Goal: Task Accomplishment & Management: Manage account settings

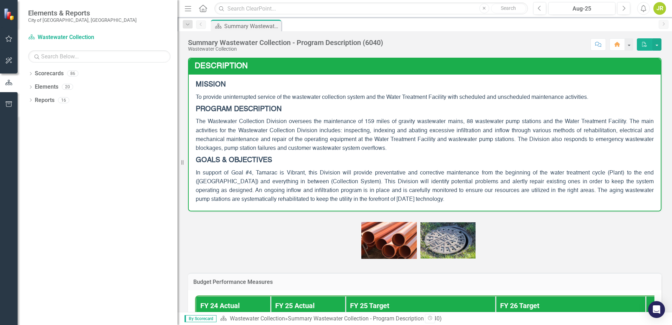
drag, startPoint x: 106, startPoint y: 114, endPoint x: 166, endPoint y: 116, distance: 60.1
click at [178, 116] on div "Resize" at bounding box center [180, 162] width 6 height 325
click at [31, 73] on icon "Dropdown" at bounding box center [30, 74] width 5 height 4
click at [34, 86] on icon "Dropdown" at bounding box center [34, 86] width 5 height 4
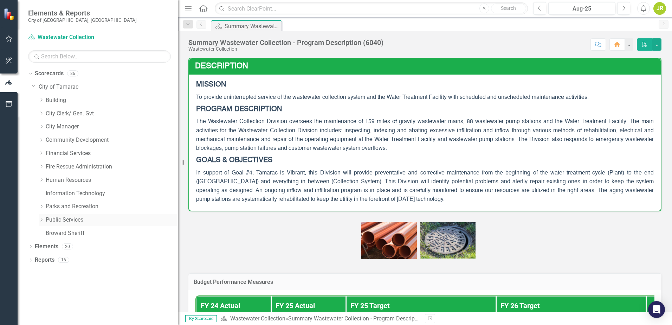
click at [42, 221] on icon "Dropdown" at bounding box center [41, 220] width 5 height 4
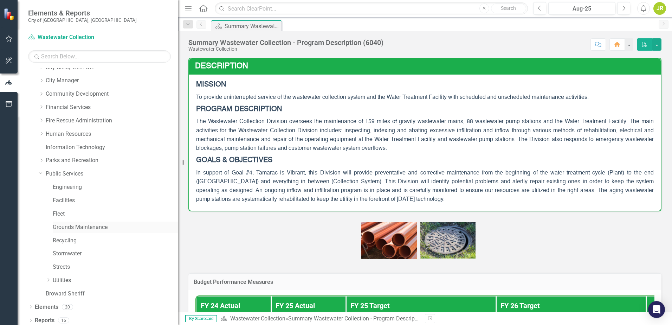
scroll to position [49, 0]
click at [50, 277] on icon "Dropdown" at bounding box center [48, 277] width 5 height 4
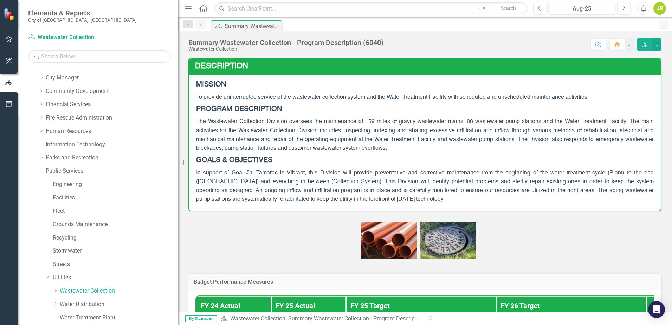
scroll to position [84, 0]
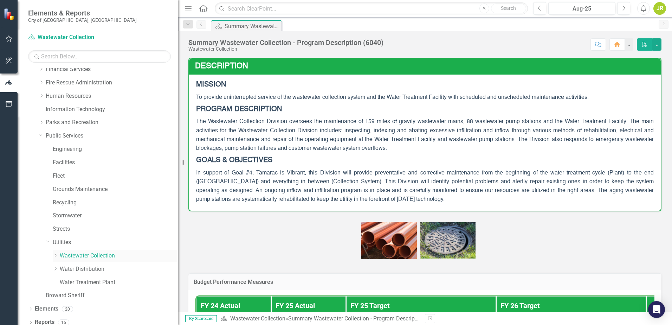
click at [56, 254] on icon "Dropdown" at bounding box center [55, 255] width 5 height 4
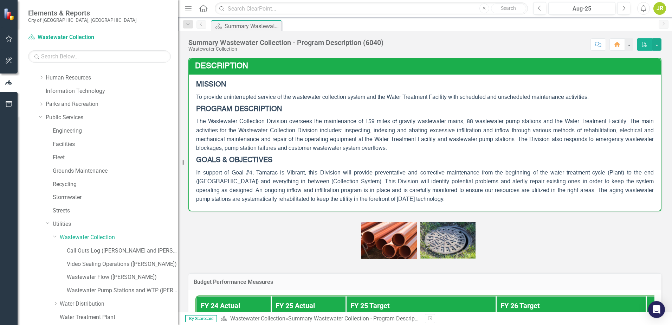
scroll to position [119, 0]
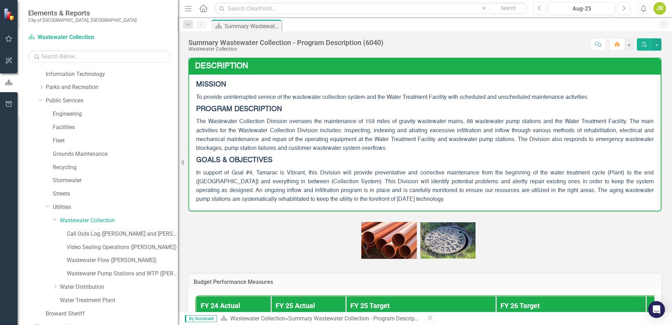
click at [84, 235] on link "Call Outs Log ([PERSON_NAME] and [PERSON_NAME])" at bounding box center [122, 234] width 111 height 8
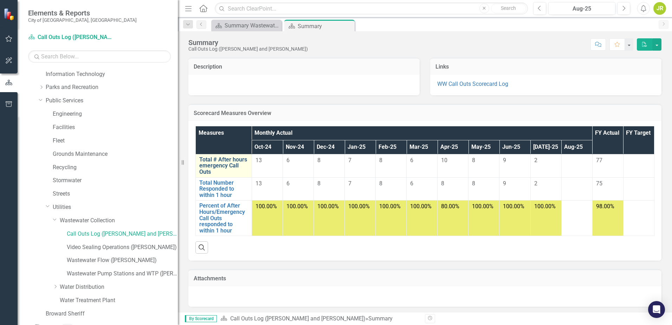
click at [218, 165] on link "Total # After hours emergency Call Outs" at bounding box center [223, 165] width 49 height 19
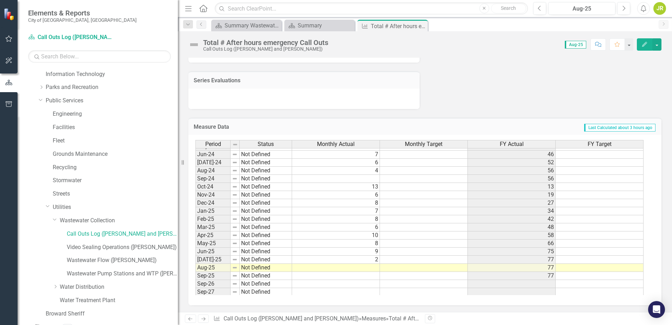
scroll to position [258, 0]
click at [347, 269] on tbody "Feb-23 Not Defined 9 41 Mar-23 Not Defined 1 42 Apr-23 Not Defined 5 47 May-23 …" at bounding box center [419, 156] width 448 height 275
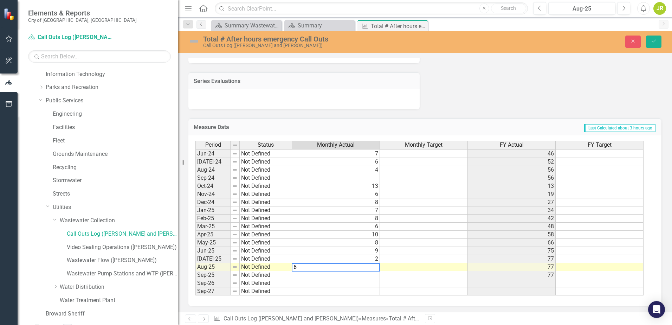
type textarea "6"
click at [365, 281] on td at bounding box center [336, 283] width 88 height 8
click at [656, 40] on icon "Save" at bounding box center [654, 41] width 6 height 5
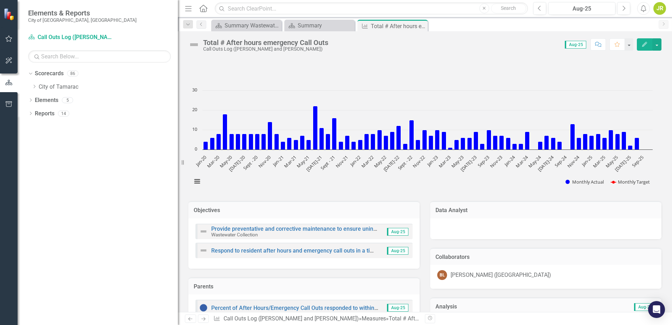
scroll to position [0, 0]
click at [308, 25] on div "Summary" at bounding box center [321, 25] width 46 height 9
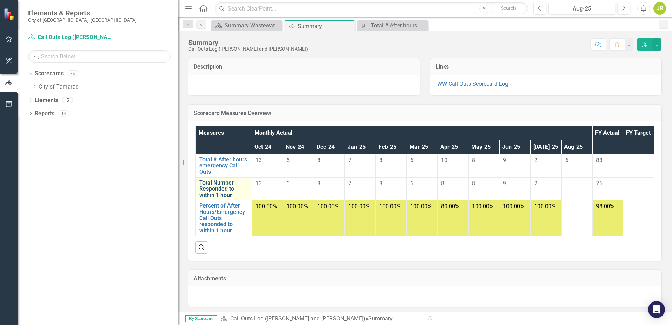
click at [217, 189] on link "Total Number Responded to within 1 hour" at bounding box center [223, 189] width 49 height 19
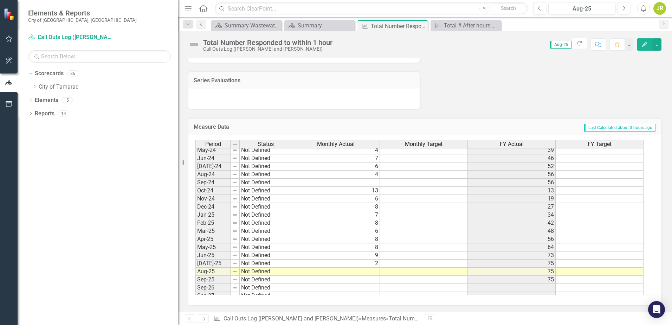
scroll to position [258, 0]
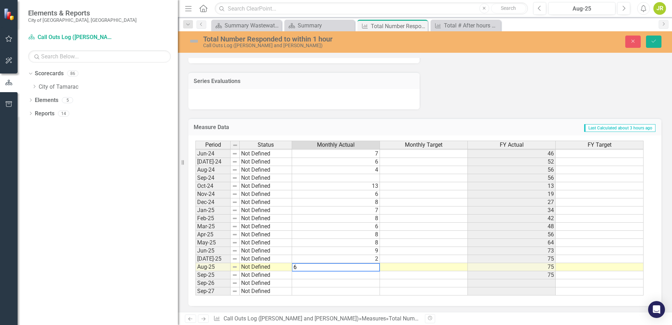
type textarea "6"
click at [374, 278] on td at bounding box center [336, 275] width 88 height 8
click at [655, 41] on icon "Save" at bounding box center [654, 41] width 6 height 5
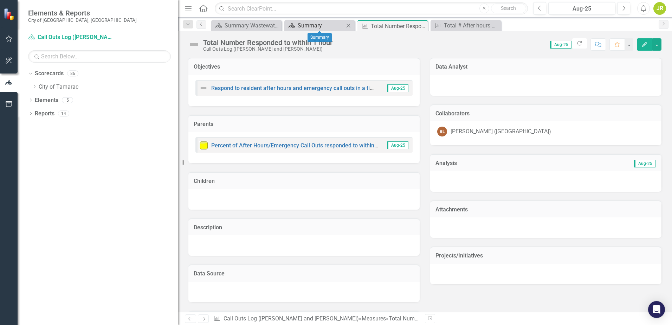
click at [317, 27] on div "Summary" at bounding box center [321, 25] width 46 height 9
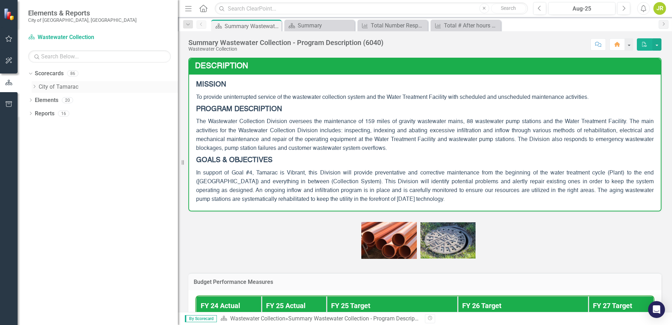
click at [34, 87] on icon "Dropdown" at bounding box center [34, 86] width 5 height 4
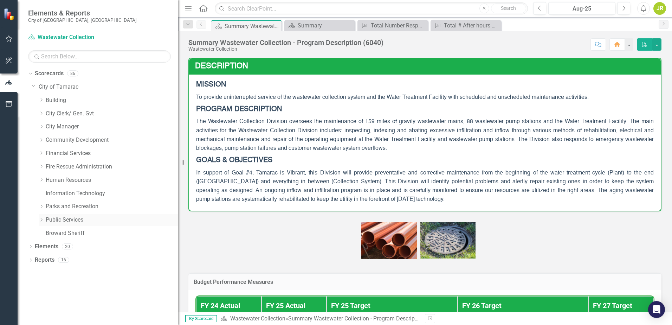
click at [42, 220] on icon "Dropdown" at bounding box center [41, 220] width 5 height 4
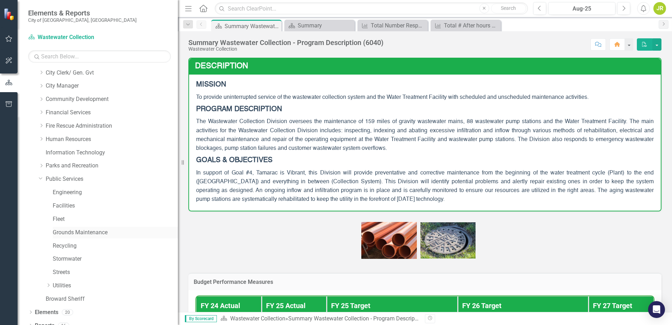
scroll to position [49, 0]
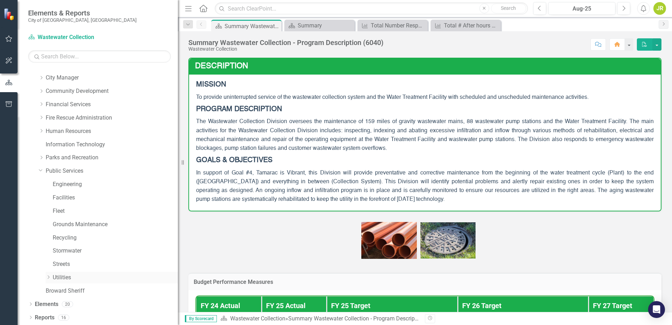
click at [48, 280] on div "Dropdown" at bounding box center [48, 277] width 5 height 6
click at [56, 290] on icon "Dropdown" at bounding box center [55, 290] width 5 height 4
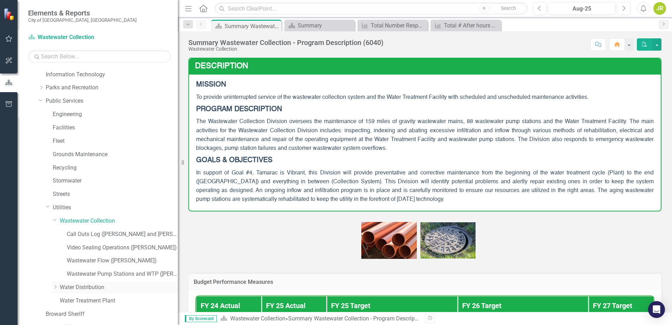
scroll to position [119, 0]
click at [94, 248] on link "Video Sealing Operations ([PERSON_NAME])" at bounding box center [122, 247] width 111 height 8
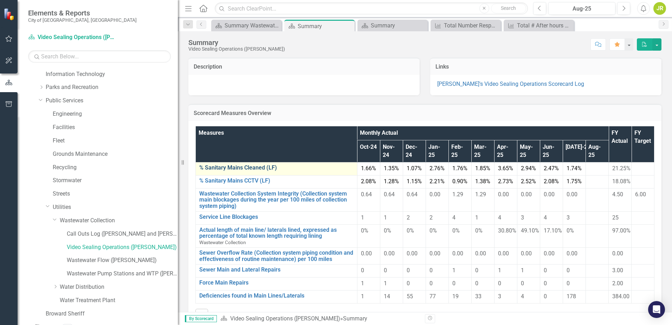
click at [215, 169] on link "% Sanitary Mains Cleaned (LF)" at bounding box center [276, 167] width 154 height 6
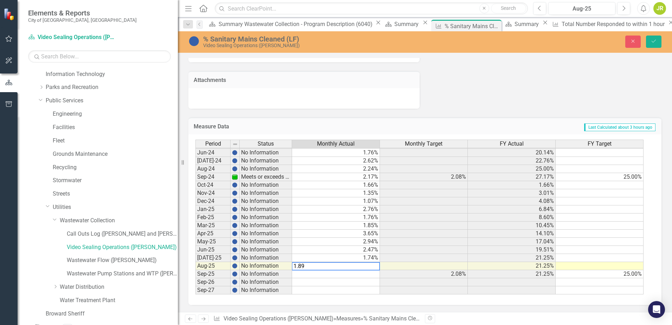
type textarea "1.89"
click at [349, 280] on td at bounding box center [336, 282] width 88 height 8
click at [654, 40] on icon "Save" at bounding box center [654, 41] width 6 height 5
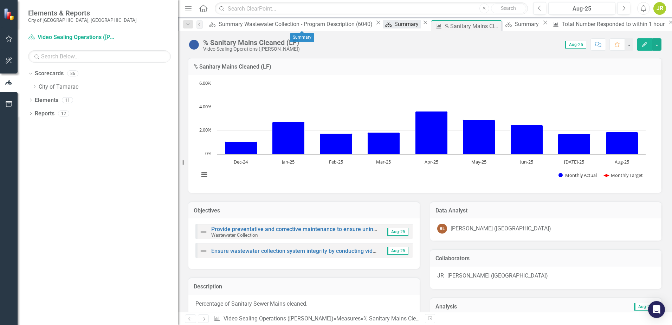
click at [394, 25] on div "Summary" at bounding box center [407, 24] width 26 height 9
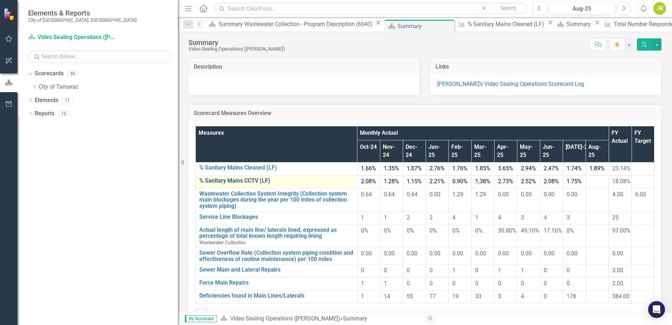
click at [212, 184] on link "% Sanitary Mains CCTV (LF)" at bounding box center [276, 180] width 154 height 6
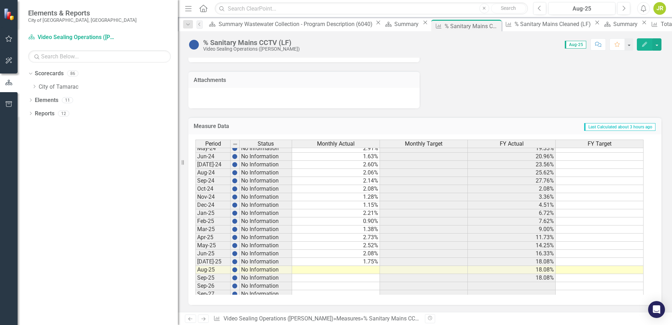
scroll to position [258, 0]
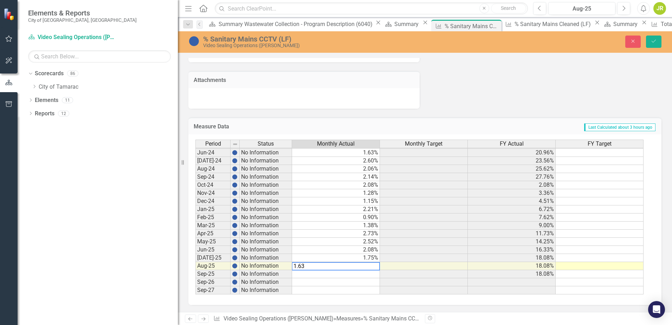
type textarea "1.63"
click at [361, 286] on td at bounding box center [336, 282] width 88 height 8
click at [651, 39] on icon "Save" at bounding box center [654, 41] width 6 height 5
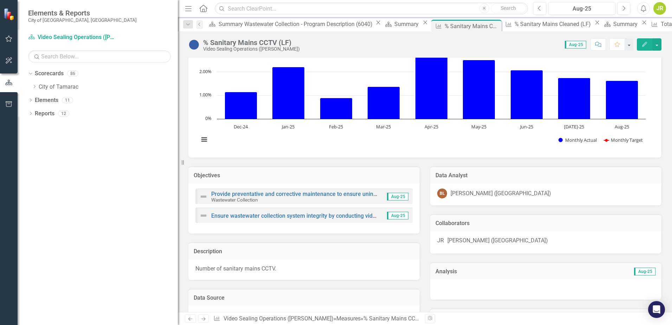
scroll to position [0, 0]
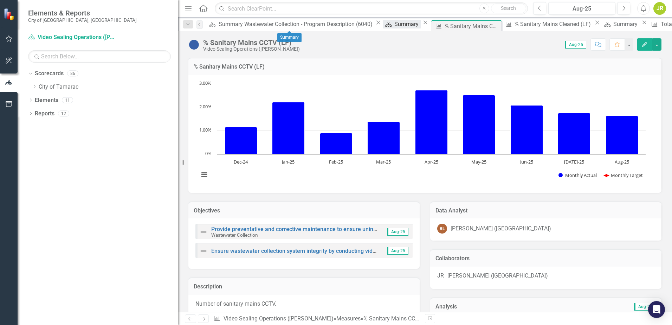
click at [394, 27] on div "Summary" at bounding box center [407, 24] width 26 height 9
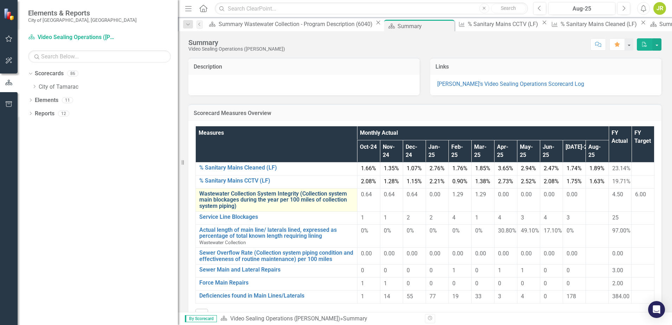
click at [221, 209] on link "Wastewater Collection System Integrity (Collection system main blockages during…" at bounding box center [276, 199] width 154 height 19
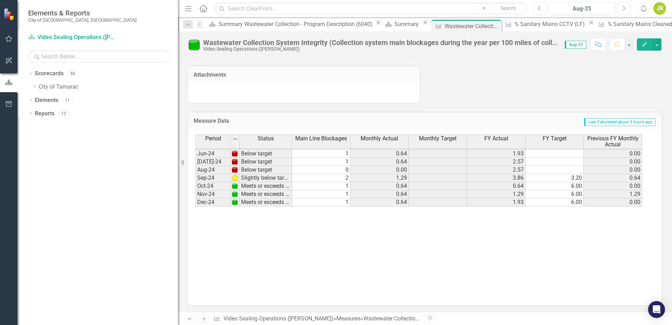
scroll to position [258, 0]
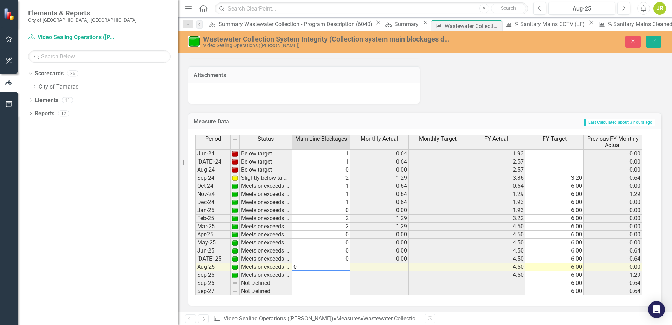
type textarea "0"
click at [195, 279] on div "Period Status Main Line Blockages Monthly Actual Monthly Target FY Actual FY Ta…" at bounding box center [195, 162] width 0 height 265
click at [652, 40] on icon "Save" at bounding box center [654, 41] width 6 height 5
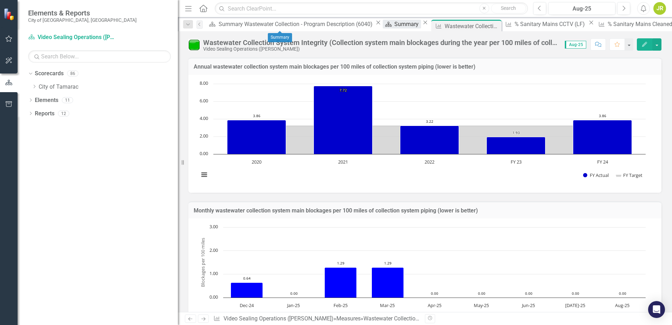
click at [394, 27] on div "Summary" at bounding box center [407, 24] width 26 height 9
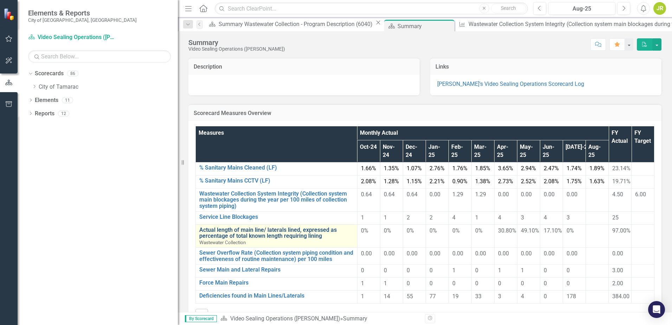
scroll to position [105, 0]
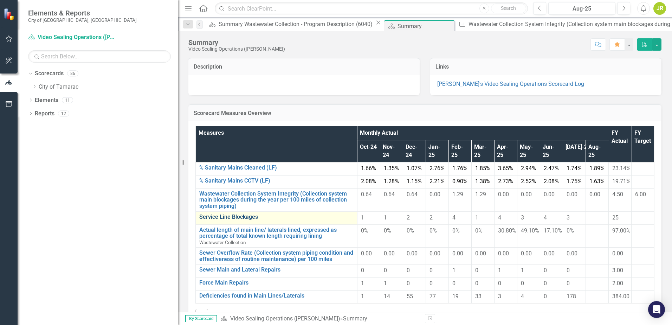
click at [223, 214] on link "Service Line Blockages" at bounding box center [276, 217] width 154 height 6
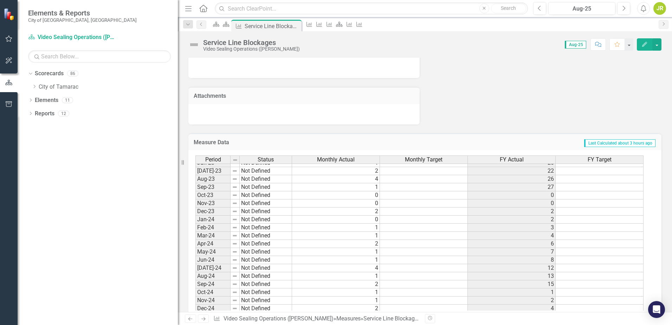
scroll to position [193, 0]
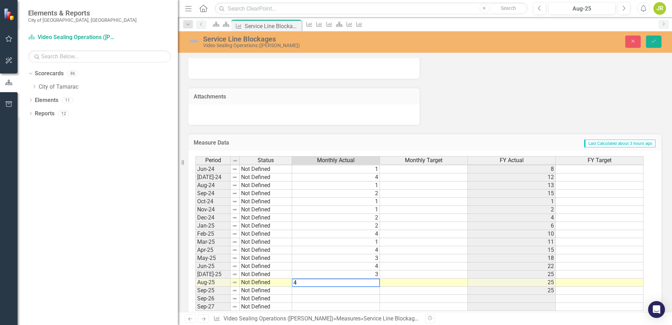
type textarea "4"
click at [374, 298] on td at bounding box center [336, 299] width 88 height 8
click at [658, 39] on button "Save" at bounding box center [653, 41] width 15 height 12
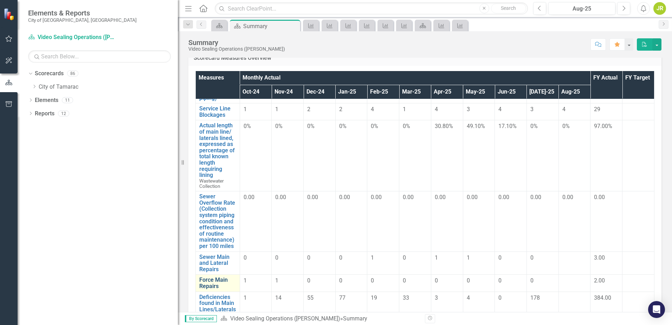
scroll to position [105, 0]
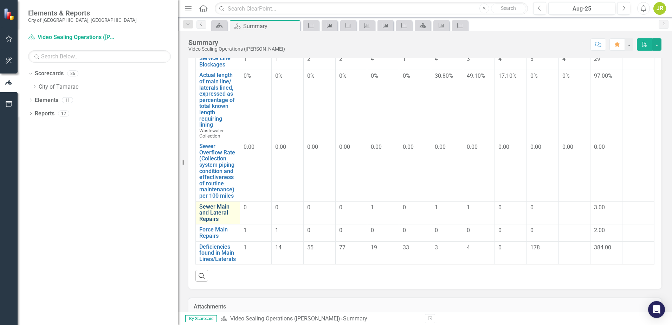
click at [213, 210] on link "Sewer Main and Lateral Repairs" at bounding box center [217, 212] width 37 height 19
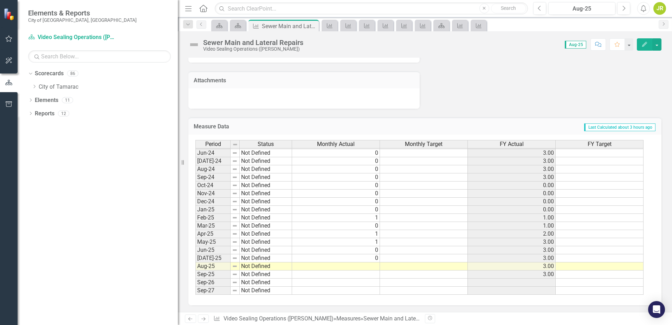
scroll to position [392, 0]
click at [334, 267] on tbody "Feb-23 Not Defined 1 4.00 Mar-23 Not Defined 1 5.00 Apr-23 Not Defined 2 7.00 M…" at bounding box center [419, 156] width 448 height 275
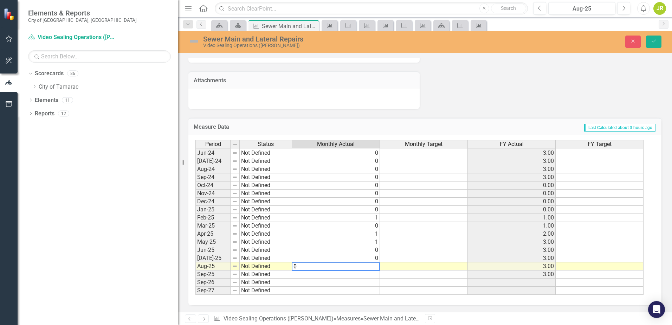
type textarea "0"
click at [329, 282] on td at bounding box center [336, 282] width 88 height 8
click at [656, 43] on icon "Save" at bounding box center [654, 41] width 6 height 5
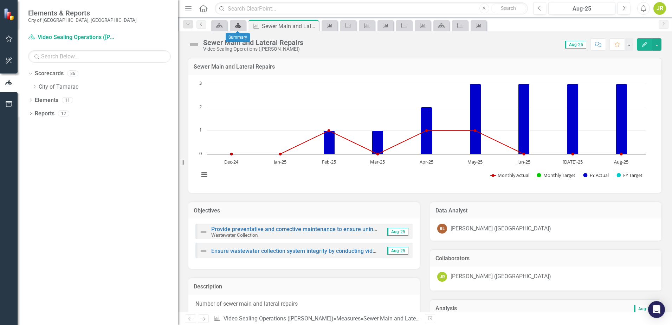
click at [240, 23] on icon "Scorecard" at bounding box center [237, 26] width 7 height 6
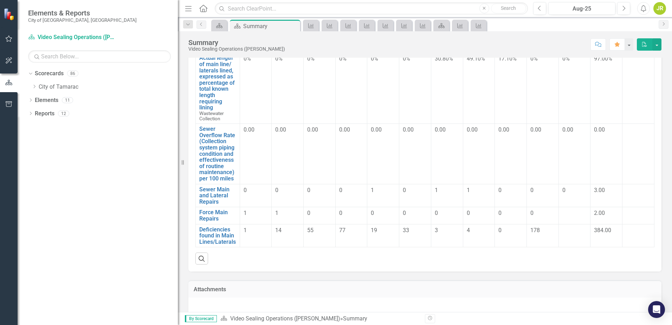
scroll to position [136, 0]
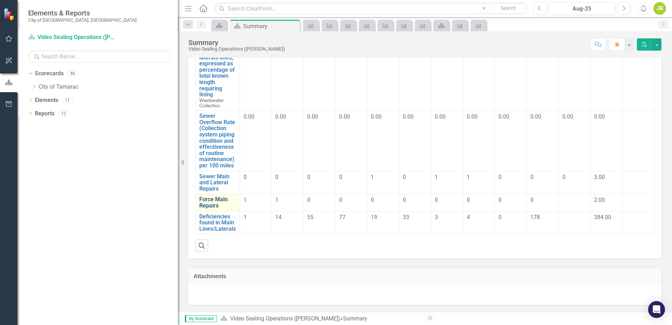
click at [213, 203] on link "Force Main Repairs" at bounding box center [217, 202] width 37 height 12
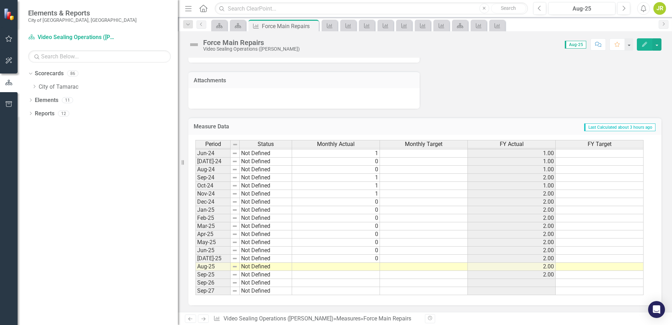
scroll to position [258, 0]
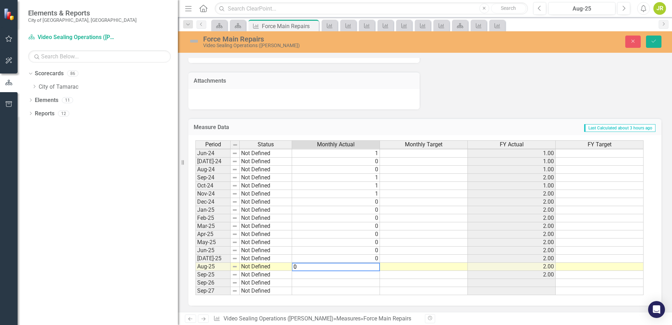
type textarea "0"
click at [195, 279] on div "Period Status Monthly Actual Monthly Target FY Actual FY Target May-23 Not Defi…" at bounding box center [195, 164] width 0 height 259
click at [654, 43] on icon "Save" at bounding box center [654, 41] width 6 height 5
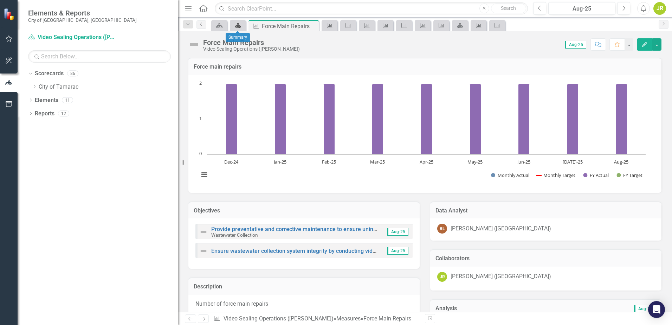
click at [236, 23] on icon "Scorecard" at bounding box center [237, 26] width 7 height 6
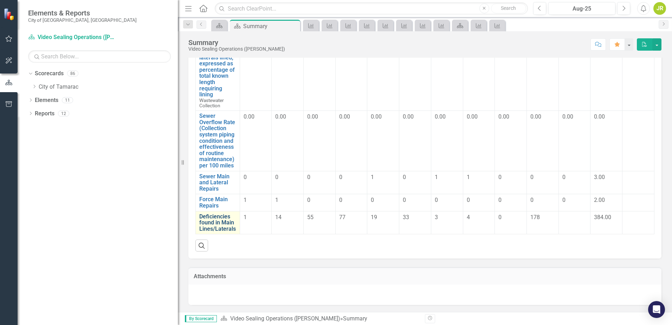
click at [214, 224] on link "Deficiencies found in Main Lines/Laterals" at bounding box center [217, 222] width 37 height 19
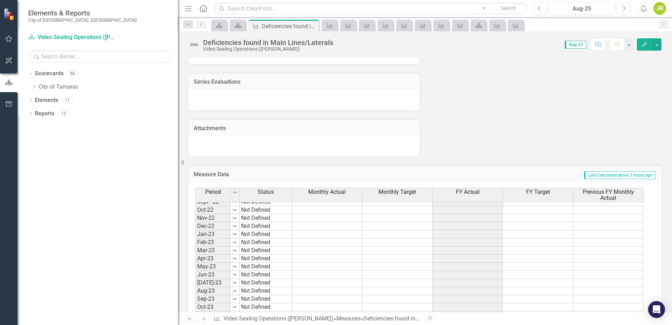
scroll to position [136, 0]
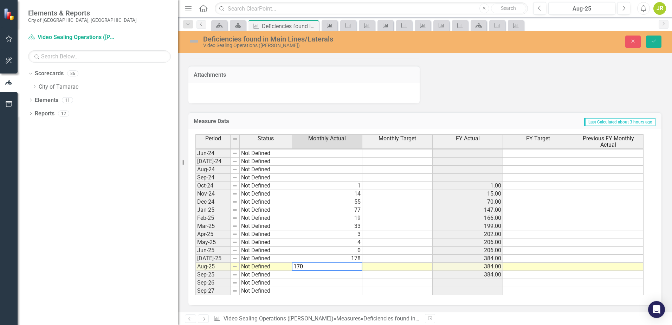
type textarea "170"
click at [347, 283] on td at bounding box center [327, 283] width 70 height 8
click at [653, 43] on icon "submit" at bounding box center [654, 41] width 4 height 3
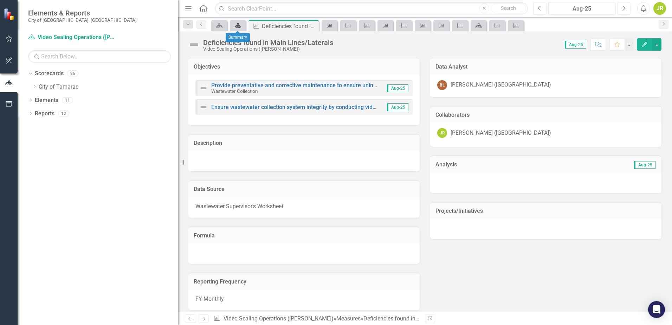
click at [240, 27] on icon "Scorecard" at bounding box center [237, 26] width 7 height 6
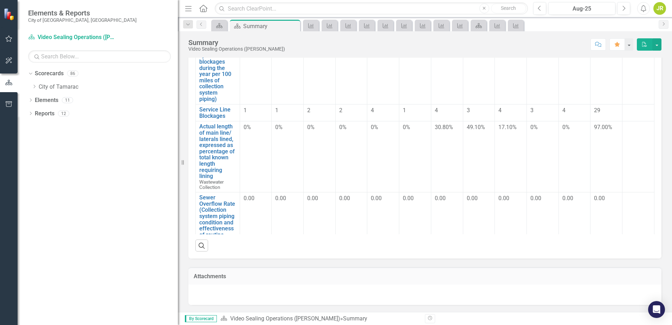
scroll to position [2, 0]
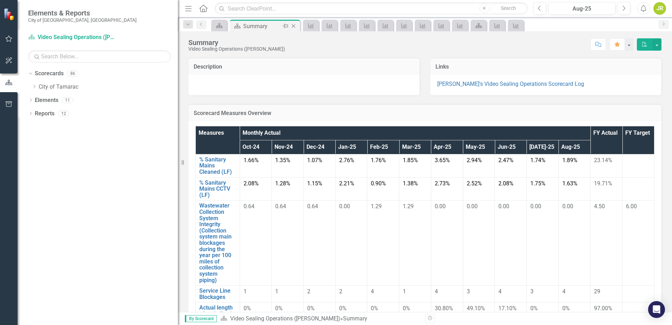
click at [292, 25] on icon "Close" at bounding box center [293, 26] width 7 height 6
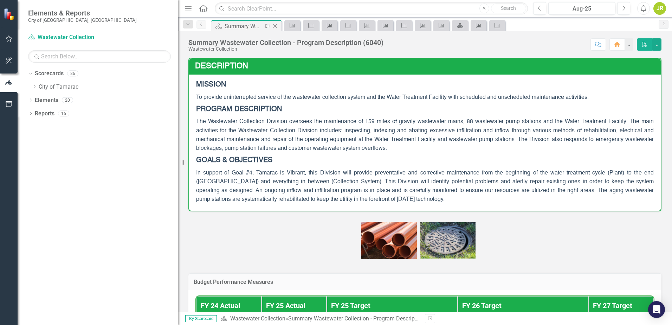
click at [275, 26] on icon at bounding box center [275, 26] width 4 height 4
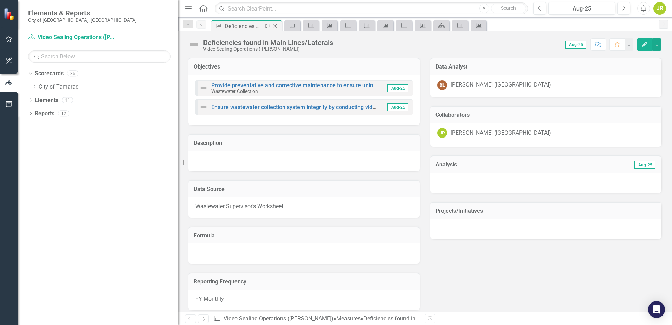
click at [276, 26] on icon "Close" at bounding box center [274, 26] width 7 height 6
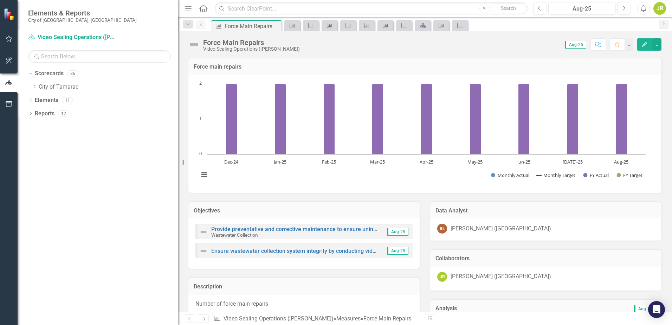
click at [0, 0] on icon "Close" at bounding box center [0, 0] width 0 height 0
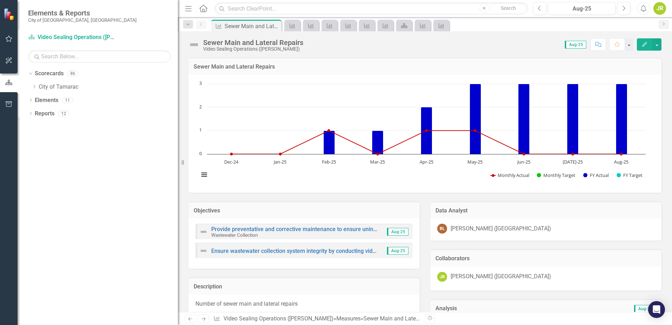
click at [0, 0] on icon "Close" at bounding box center [0, 0] width 0 height 0
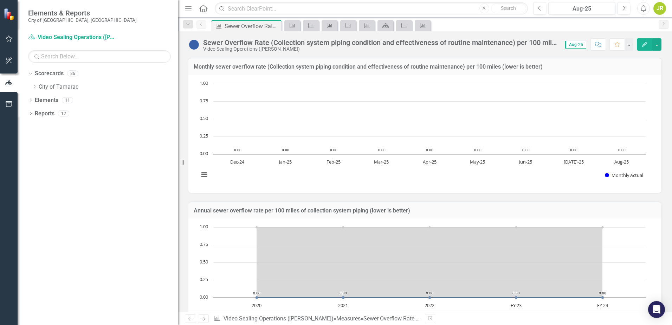
click at [0, 0] on icon "Close" at bounding box center [0, 0] width 0 height 0
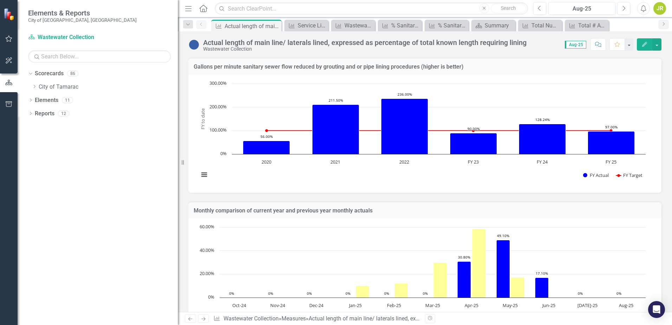
click at [0, 0] on icon "Close" at bounding box center [0, 0] width 0 height 0
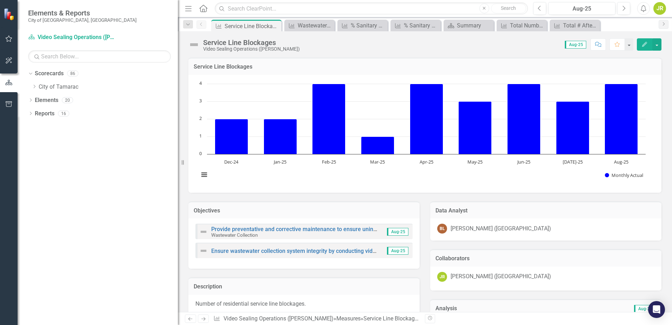
click at [0, 0] on icon "Close" at bounding box center [0, 0] width 0 height 0
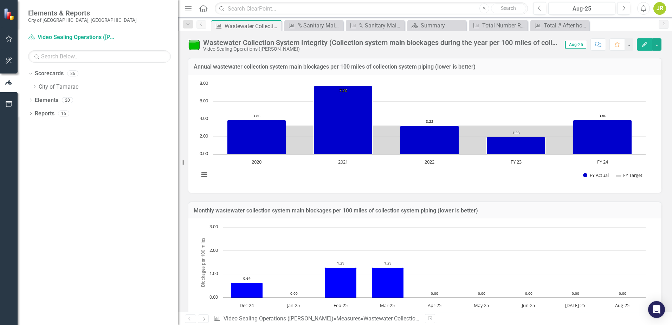
click at [0, 0] on icon "Close" at bounding box center [0, 0] width 0 height 0
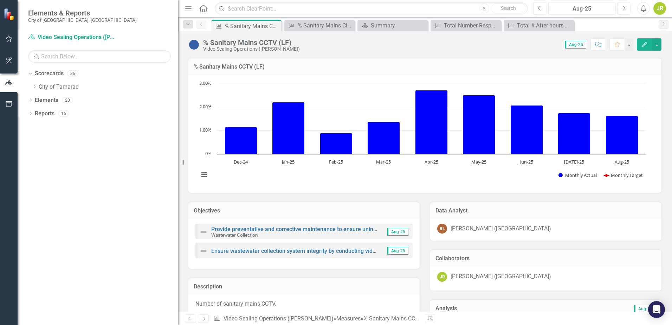
click at [0, 0] on icon "Close" at bounding box center [0, 0] width 0 height 0
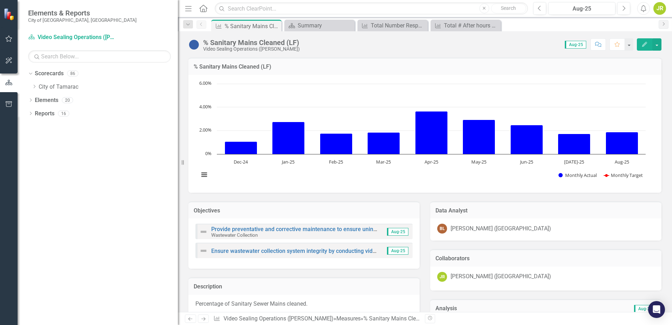
click at [0, 0] on icon "Close" at bounding box center [0, 0] width 0 height 0
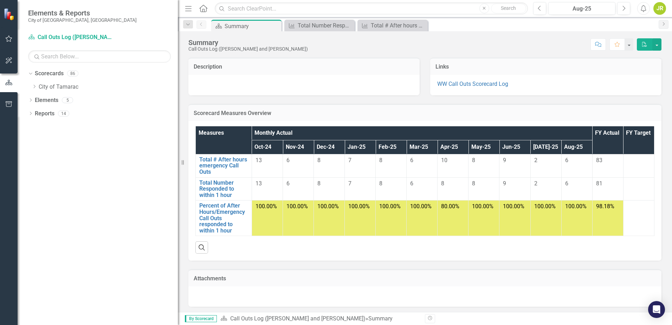
click at [0, 0] on icon "Close" at bounding box center [0, 0] width 0 height 0
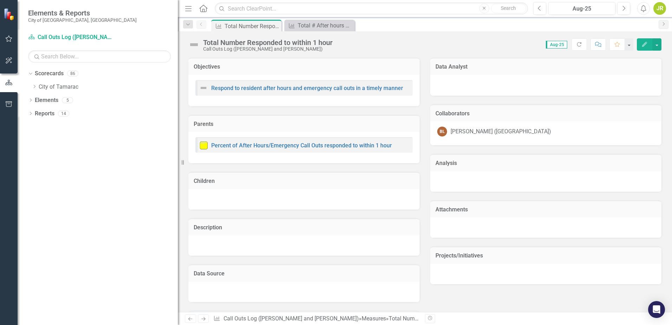
click at [0, 0] on icon "Close" at bounding box center [0, 0] width 0 height 0
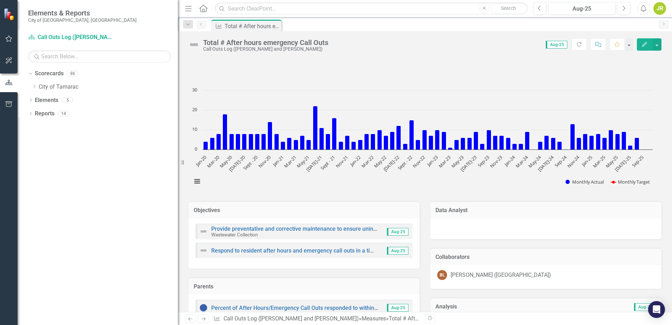
click at [0, 0] on icon "Pin" at bounding box center [0, 0] width 0 height 0
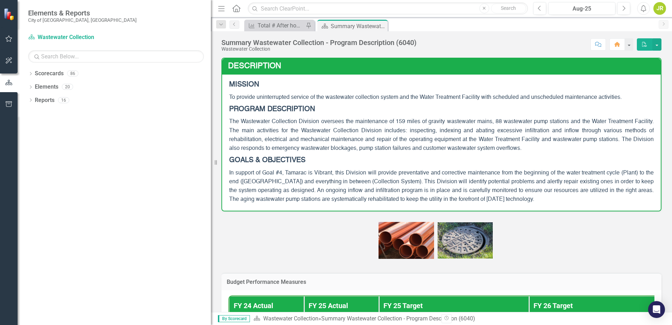
drag, startPoint x: 106, startPoint y: 143, endPoint x: 229, endPoint y: 150, distance: 123.2
click at [229, 150] on div "Elements & Reports City of Tamarac, FL Scorecard Wastewater Collection Search D…" at bounding box center [336, 162] width 672 height 325
click at [31, 74] on icon "Dropdown" at bounding box center [30, 74] width 5 height 4
click at [34, 86] on icon at bounding box center [35, 87] width 2 height 4
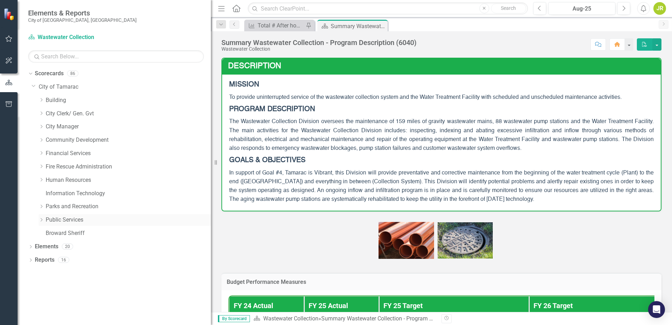
click at [42, 222] on div "Dropdown" at bounding box center [41, 220] width 5 height 6
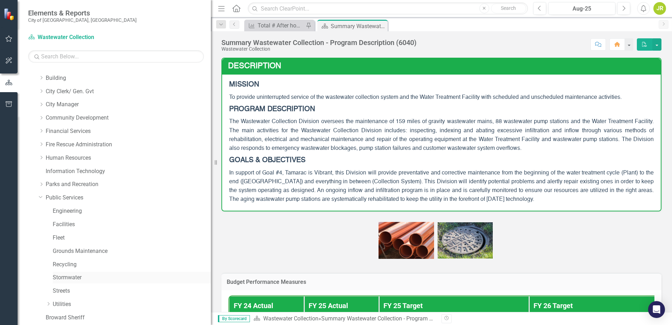
scroll to position [49, 0]
click at [48, 278] on icon "Dropdown" at bounding box center [48, 277] width 5 height 4
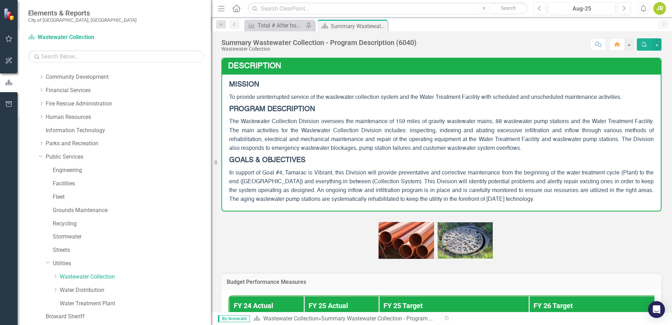
scroll to position [84, 0]
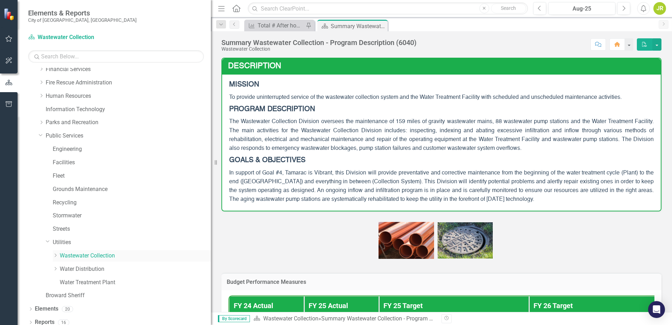
click at [57, 256] on icon "Dropdown" at bounding box center [55, 255] width 5 height 4
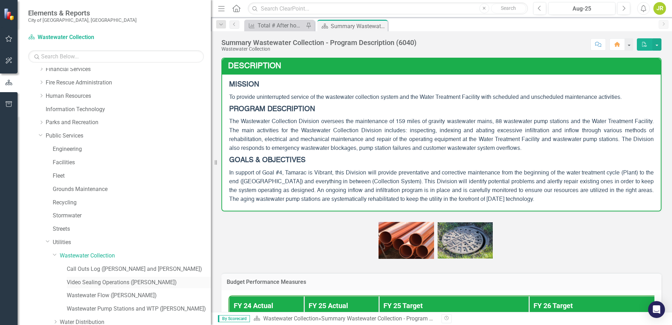
click at [97, 284] on link "Video Sealing Operations ([PERSON_NAME])" at bounding box center [139, 282] width 144 height 8
